Goal: Task Accomplishment & Management: Use online tool/utility

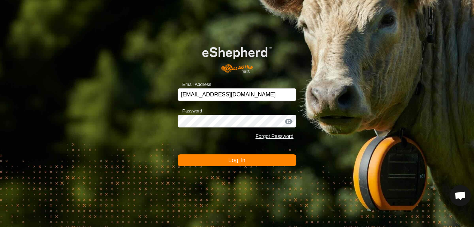
click at [270, 162] on button "Log In" at bounding box center [237, 160] width 119 height 12
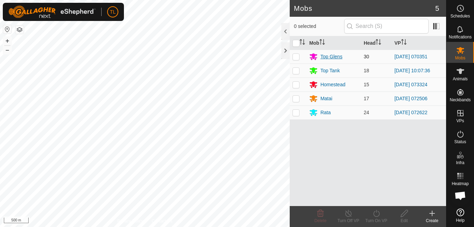
click at [334, 55] on div "Top Glens" at bounding box center [331, 56] width 22 height 7
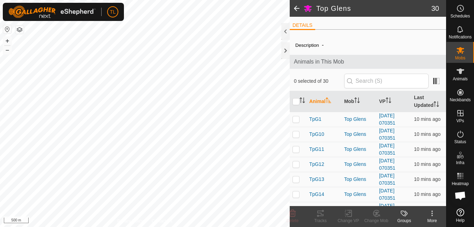
click at [295, 9] on span at bounding box center [296, 8] width 14 height 17
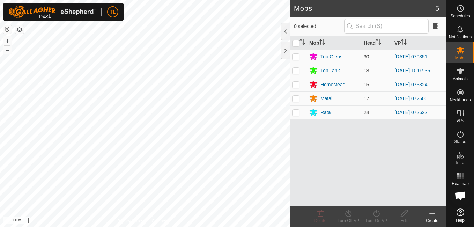
click at [295, 55] on p-checkbox at bounding box center [295, 57] width 7 height 6
checkbox input "true"
click at [377, 218] on div "Turn On VP" at bounding box center [376, 220] width 28 height 6
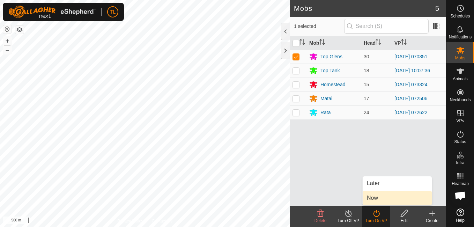
click at [374, 201] on span "Now" at bounding box center [372, 198] width 11 height 8
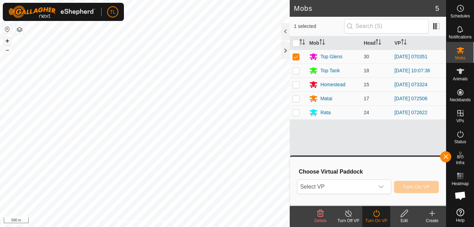
click at [10, 43] on button "+" at bounding box center [7, 41] width 8 height 8
click at [433, 212] on icon at bounding box center [432, 213] width 8 height 8
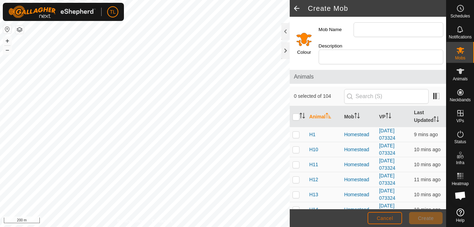
click at [383, 218] on span "Cancel" at bounding box center [384, 218] width 16 height 6
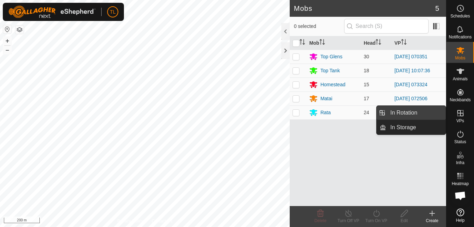
click at [425, 119] on link "In Rotation" at bounding box center [416, 113] width 60 height 14
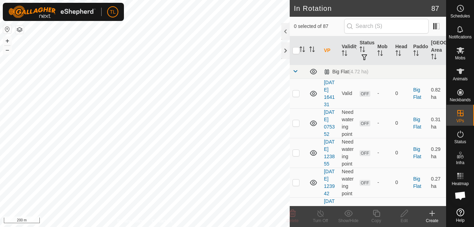
click at [430, 214] on icon at bounding box center [432, 213] width 8 height 8
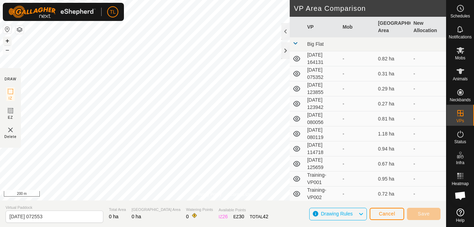
click at [6, 40] on button "+" at bounding box center [7, 41] width 8 height 8
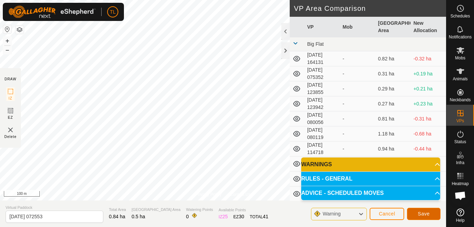
click at [423, 217] on button "Save" at bounding box center [423, 214] width 33 height 12
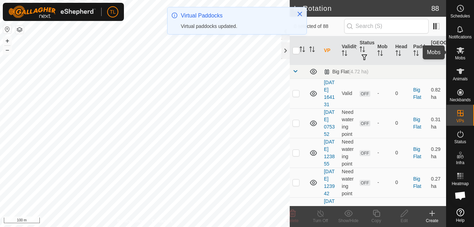
click at [460, 48] on icon at bounding box center [460, 50] width 8 height 7
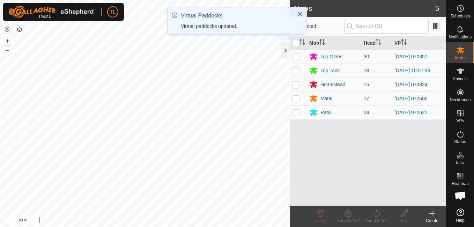
click at [297, 57] on p-checkbox at bounding box center [295, 57] width 7 height 6
checkbox input "true"
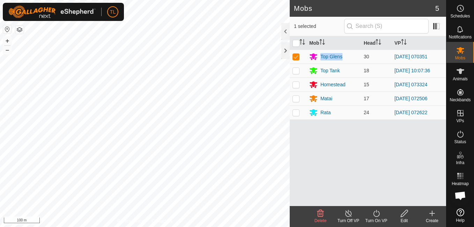
click at [373, 213] on icon at bounding box center [376, 213] width 6 height 7
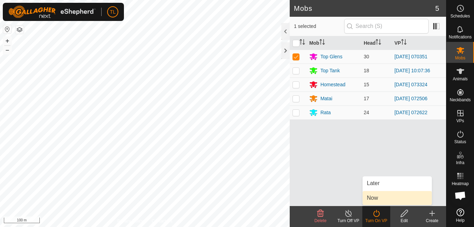
click at [373, 198] on link "Now" at bounding box center [396, 198] width 69 height 14
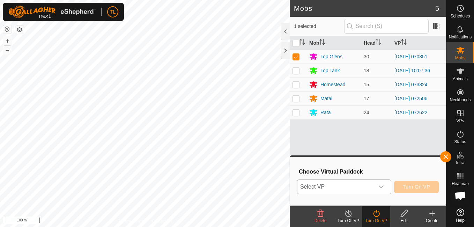
click at [382, 182] on div "dropdown trigger" at bounding box center [381, 187] width 14 height 14
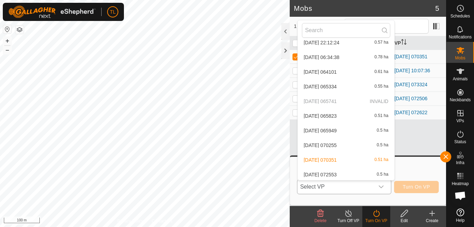
scroll to position [440, 0]
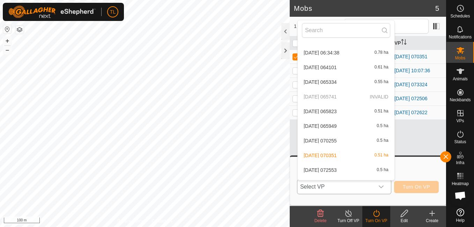
click at [357, 168] on li "[DATE] 072553 0.5 ha" at bounding box center [346, 170] width 97 height 14
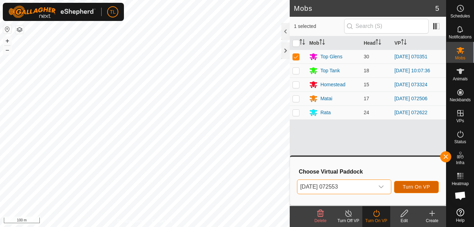
click at [412, 183] on button "Turn On VP" at bounding box center [416, 187] width 45 height 12
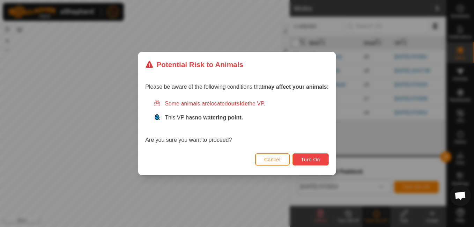
click at [297, 155] on button "Turn On" at bounding box center [310, 159] width 36 height 12
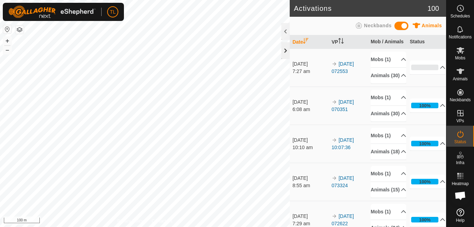
click at [285, 47] on div at bounding box center [285, 50] width 8 height 17
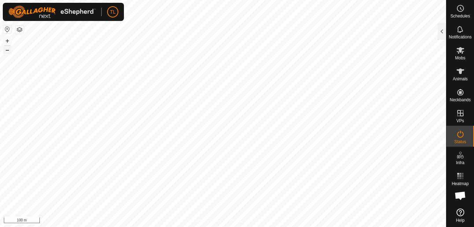
click at [7, 46] on button "–" at bounding box center [7, 50] width 8 height 8
checkbox input "true"
checkbox input "false"
checkbox input "true"
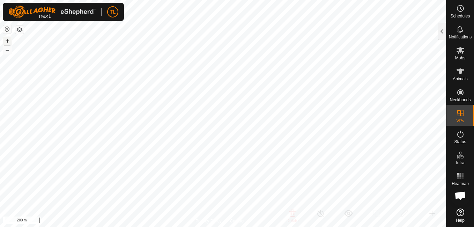
click at [6, 42] on button "+" at bounding box center [7, 41] width 8 height 8
checkbox input "true"
checkbox input "false"
drag, startPoint x: 6, startPoint y: 42, endPoint x: 460, endPoint y: 53, distance: 454.3
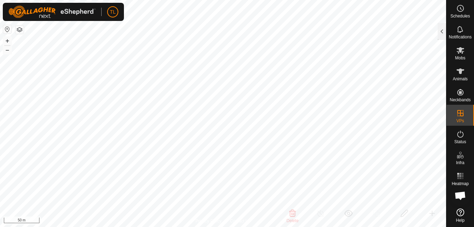
click at [460, 53] on icon at bounding box center [460, 50] width 8 height 8
click at [442, 34] on div at bounding box center [441, 31] width 8 height 17
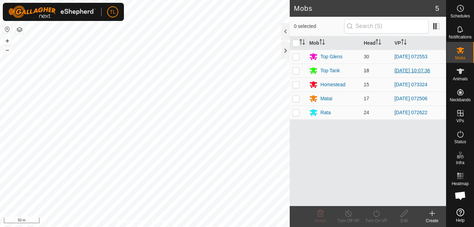
click at [405, 69] on link "[DATE] 10:07:36" at bounding box center [412, 71] width 36 height 6
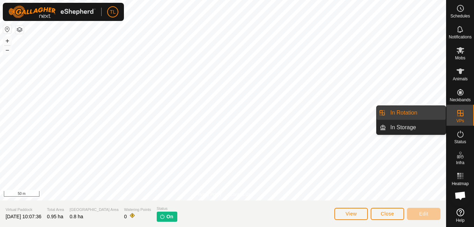
click at [455, 114] on es-virtualpaddocks-svg-icon at bounding box center [460, 112] width 13 height 11
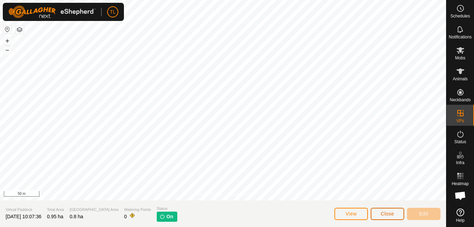
click at [379, 210] on button "Close" at bounding box center [386, 214] width 33 height 12
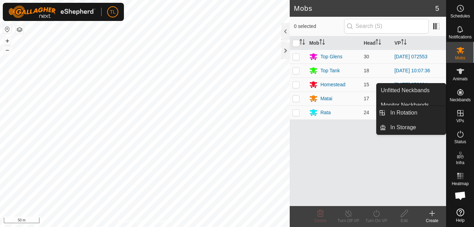
click at [457, 116] on icon at bounding box center [460, 113] width 8 height 8
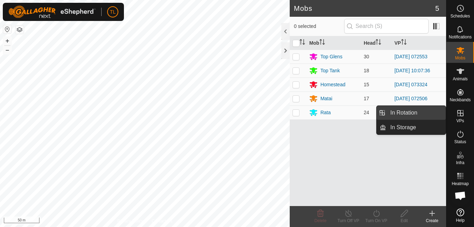
click at [403, 114] on link "In Rotation" at bounding box center [416, 113] width 60 height 14
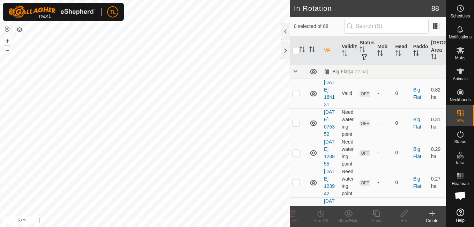
click at [431, 213] on icon at bounding box center [431, 213] width 5 height 0
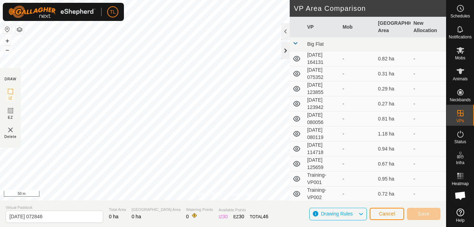
click at [283, 52] on div at bounding box center [285, 50] width 8 height 17
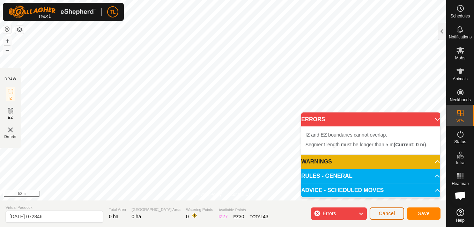
drag, startPoint x: 283, startPoint y: 52, endPoint x: 394, endPoint y: 212, distance: 194.7
click at [394, 212] on span "Cancel" at bounding box center [386, 213] width 16 height 6
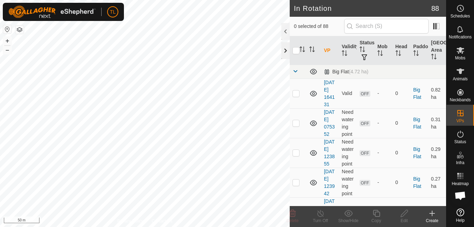
click at [286, 48] on div at bounding box center [285, 50] width 8 height 17
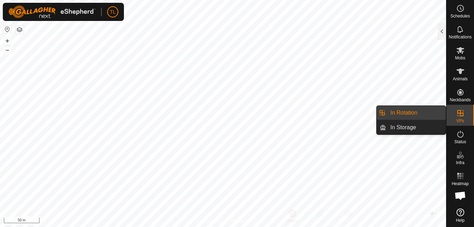
drag, startPoint x: 444, startPoint y: 113, endPoint x: 420, endPoint y: 112, distance: 23.7
click at [420, 112] on link "In Rotation" at bounding box center [416, 113] width 60 height 14
click at [434, 109] on link "In Rotation" at bounding box center [416, 113] width 60 height 14
click at [401, 113] on span "In Rotation" at bounding box center [403, 112] width 27 height 8
click at [404, 108] on link "In Rotation" at bounding box center [416, 113] width 60 height 14
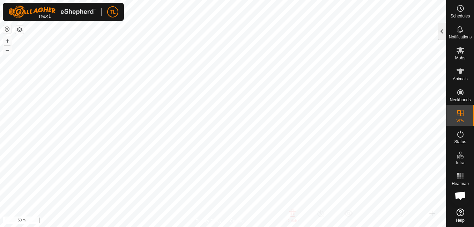
click at [439, 38] on div at bounding box center [441, 31] width 8 height 17
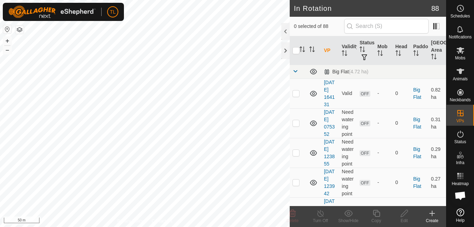
click at [430, 214] on icon at bounding box center [432, 213] width 8 height 8
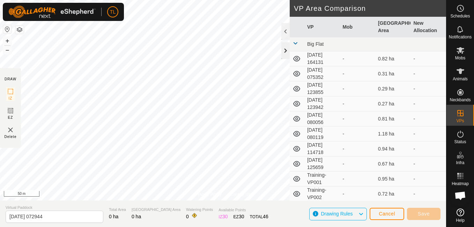
click at [285, 49] on div at bounding box center [285, 50] width 8 height 17
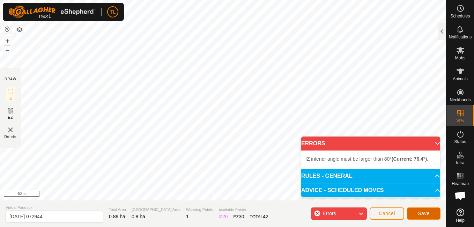
click at [418, 212] on span "Save" at bounding box center [424, 213] width 12 height 6
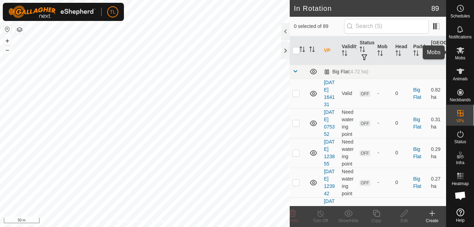
click at [461, 46] on icon at bounding box center [460, 50] width 8 height 8
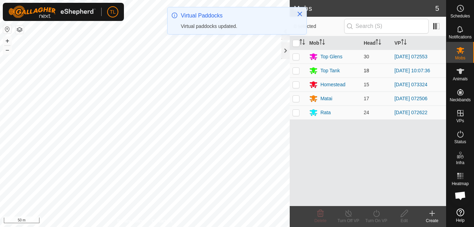
click at [296, 69] on p-checkbox at bounding box center [295, 71] width 7 height 6
checkbox input "true"
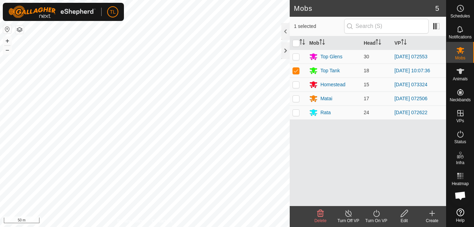
click at [377, 215] on icon at bounding box center [376, 213] width 9 height 8
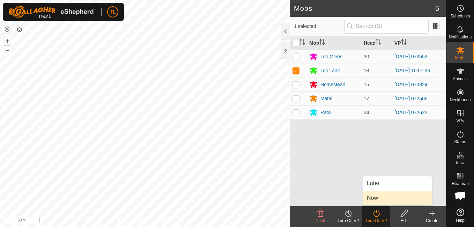
click at [376, 196] on span "Now" at bounding box center [372, 198] width 11 height 8
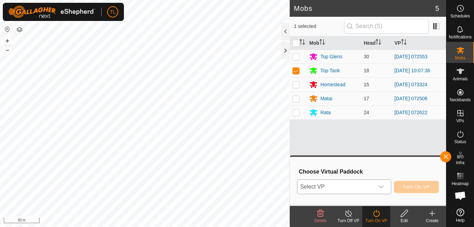
click at [386, 182] on div "dropdown trigger" at bounding box center [381, 187] width 14 height 14
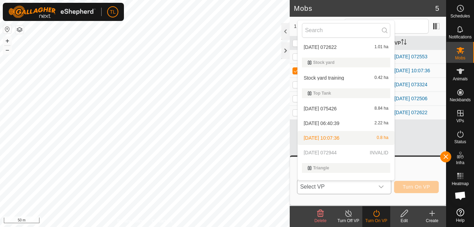
scroll to position [1446, 0]
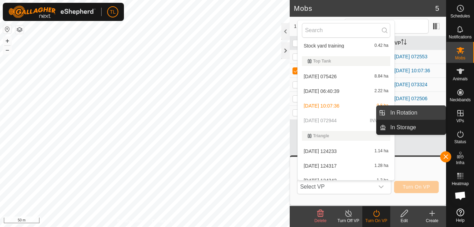
click at [423, 113] on link "In Rotation" at bounding box center [416, 113] width 60 height 14
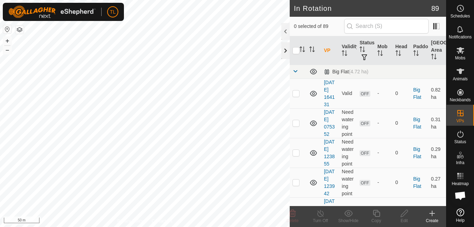
click at [284, 48] on div at bounding box center [285, 50] width 8 height 17
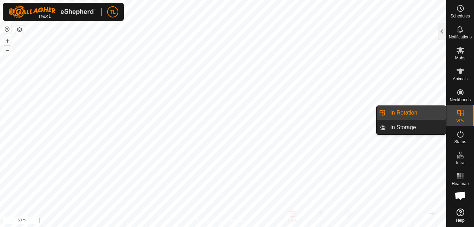
click at [424, 112] on link "In Rotation" at bounding box center [416, 113] width 60 height 14
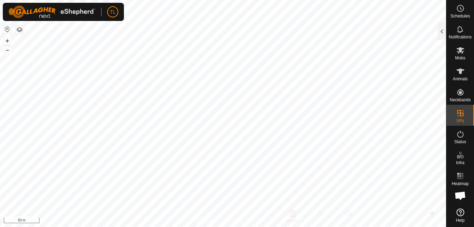
click at [446, 226] on p-menu "In Rotation In Storage" at bounding box center [446, 227] width 0 height 0
click at [443, 24] on div at bounding box center [441, 31] width 8 height 17
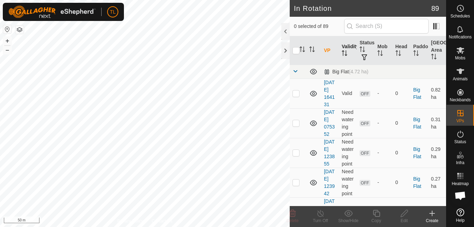
click at [347, 50] on th "Validity" at bounding box center [348, 50] width 18 height 29
click at [342, 57] on p-sorticon "Activate to sort" at bounding box center [344, 54] width 6 height 6
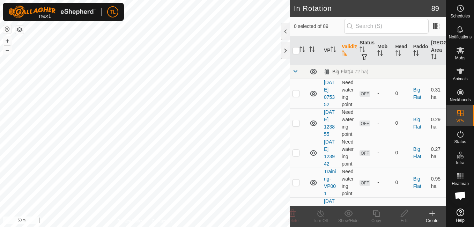
click at [345, 53] on icon "Activate to sort" at bounding box center [344, 53] width 6 height 6
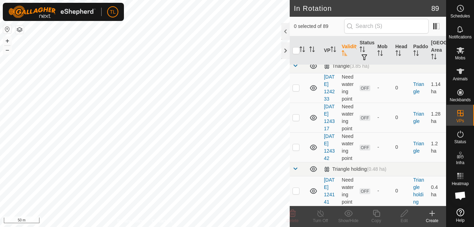
scroll to position [3279, 0]
click at [330, 21] on link "[DATE] 072944" at bounding box center [329, 7] width 11 height 28
click at [289, 125] on div at bounding box center [144, 113] width 289 height 227
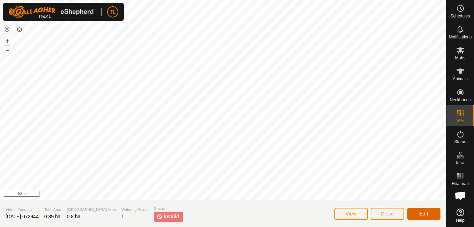
click at [423, 214] on span "Edit" at bounding box center [423, 214] width 9 height 6
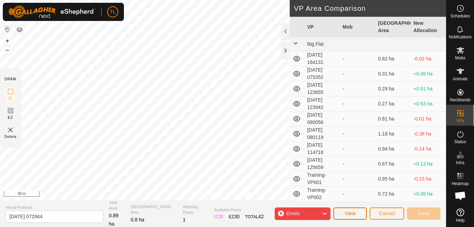
click at [357, 215] on button "View" at bounding box center [349, 213] width 33 height 12
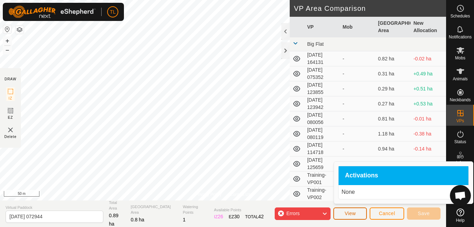
click at [357, 215] on button "View" at bounding box center [349, 213] width 33 height 12
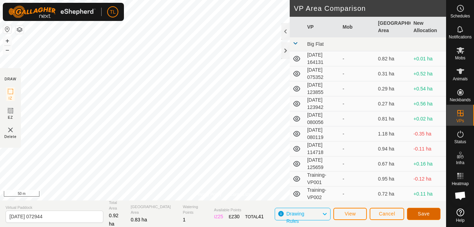
click at [426, 213] on span "Save" at bounding box center [424, 214] width 12 height 6
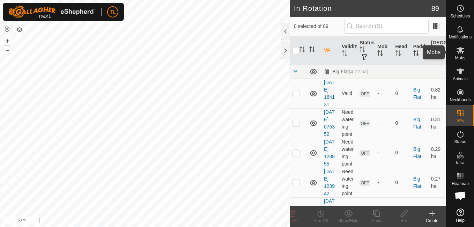
click at [462, 57] on span "Mobs" at bounding box center [460, 58] width 10 height 4
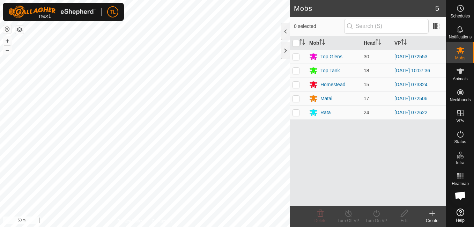
click at [296, 70] on p-checkbox at bounding box center [295, 71] width 7 height 6
checkbox input "true"
click at [374, 217] on div "Turn On VP" at bounding box center [376, 220] width 28 height 6
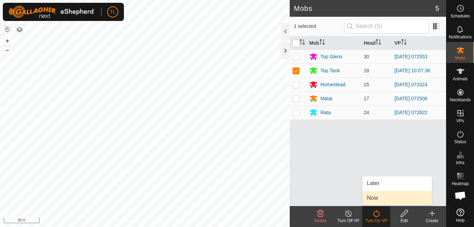
click at [375, 195] on span "Now" at bounding box center [372, 198] width 11 height 8
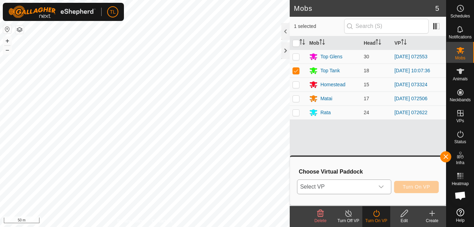
click at [384, 187] on icon "dropdown trigger" at bounding box center [381, 187] width 6 height 6
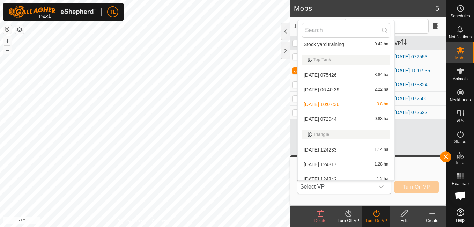
scroll to position [1434, 0]
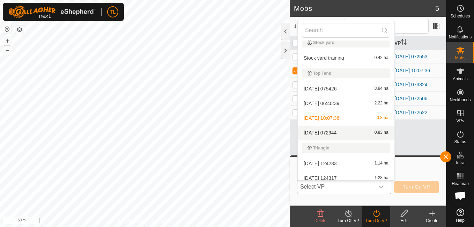
click at [337, 131] on span "[DATE] 072944" at bounding box center [319, 132] width 33 height 5
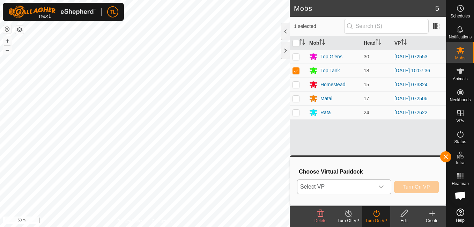
click at [337, 140] on span "[DATE] 072944" at bounding box center [319, 142] width 33 height 4
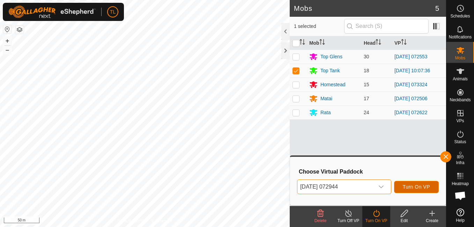
click at [423, 186] on span "Turn On VP" at bounding box center [416, 187] width 27 height 6
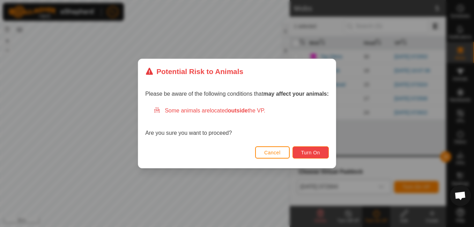
click at [313, 151] on span "Turn On" at bounding box center [310, 153] width 19 height 6
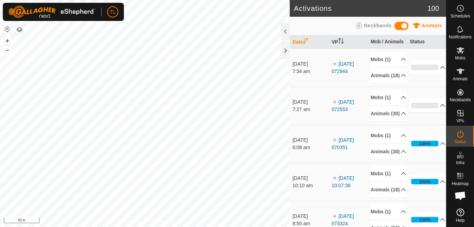
click at [0, 74] on html "TL Schedules Notifications Mobs Animals Neckbands VPs Status Infra Heatmap Help…" at bounding box center [237, 113] width 474 height 227
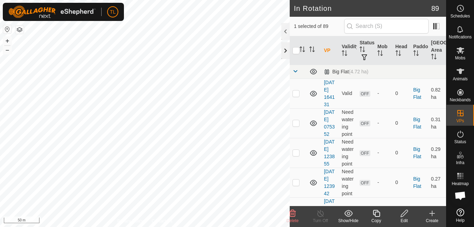
click at [286, 52] on div at bounding box center [285, 50] width 8 height 17
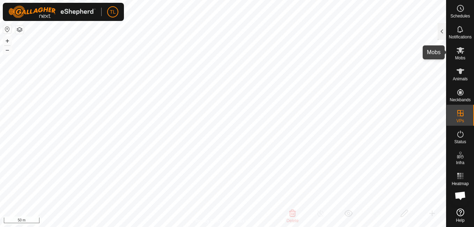
click at [462, 49] on icon at bounding box center [460, 50] width 8 height 7
click at [441, 33] on div at bounding box center [441, 31] width 8 height 17
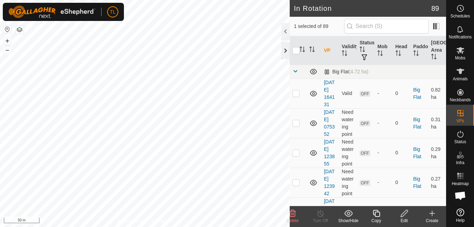
click at [287, 47] on div at bounding box center [285, 50] width 8 height 17
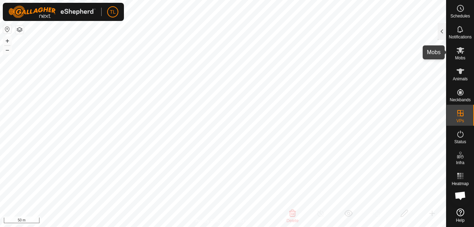
click at [461, 50] on icon at bounding box center [460, 50] width 8 height 8
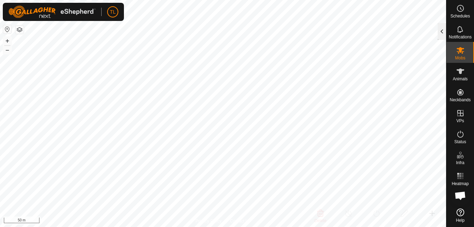
click at [444, 35] on div at bounding box center [441, 31] width 8 height 17
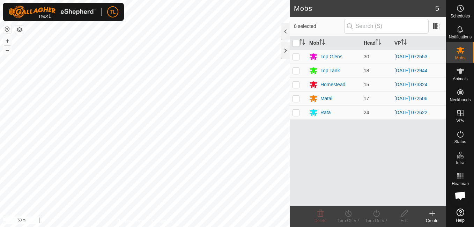
click at [296, 84] on p-checkbox at bounding box center [295, 85] width 7 height 6
checkbox input "true"
click at [374, 211] on icon at bounding box center [376, 213] width 6 height 7
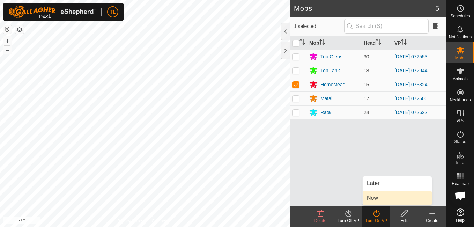
click at [373, 199] on link "Now" at bounding box center [396, 198] width 69 height 14
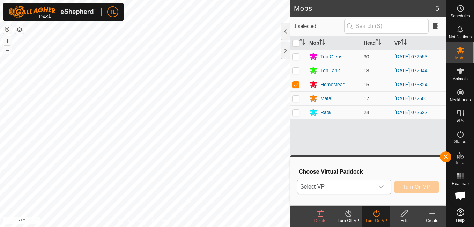
click at [385, 183] on div "dropdown trigger" at bounding box center [381, 187] width 14 height 14
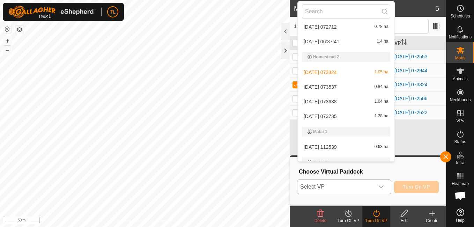
scroll to position [792, 0]
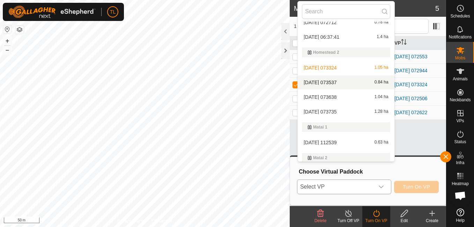
click at [326, 79] on li "[DATE] 073537 0.84 ha" at bounding box center [346, 82] width 97 height 14
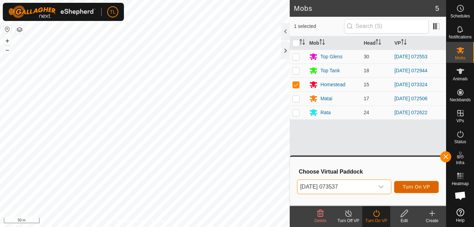
click at [430, 189] on button "Turn On VP" at bounding box center [416, 187] width 45 height 12
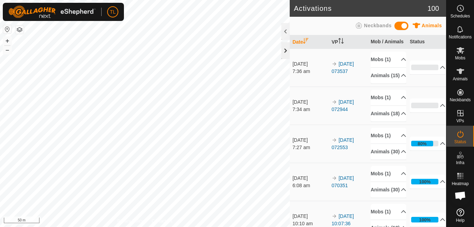
click at [286, 48] on div at bounding box center [285, 50] width 8 height 17
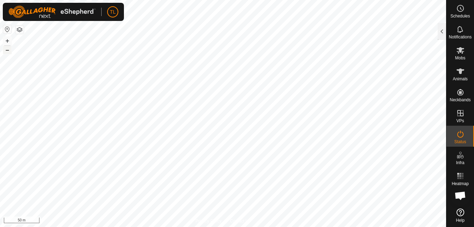
click at [9, 50] on button "–" at bounding box center [7, 50] width 8 height 8
click at [10, 50] on button "–" at bounding box center [7, 50] width 8 height 8
click at [8, 38] on button "+" at bounding box center [7, 41] width 8 height 8
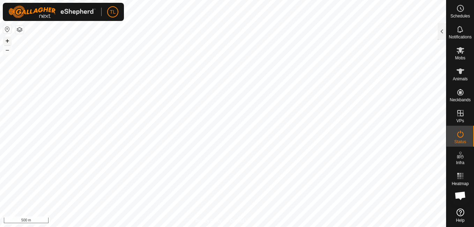
click at [8, 38] on button "+" at bounding box center [7, 41] width 8 height 8
click at [9, 53] on button "–" at bounding box center [7, 50] width 8 height 8
